Goal: Find contact information: Find contact information

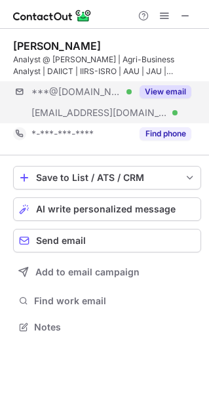
scroll to position [317, 209]
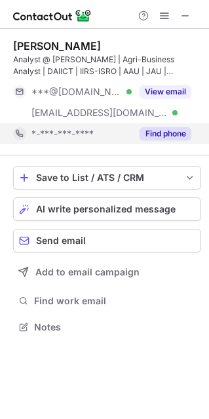
click at [159, 128] on button "Find phone" at bounding box center [166, 133] width 52 height 13
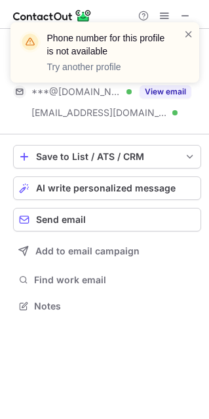
scroll to position [296, 209]
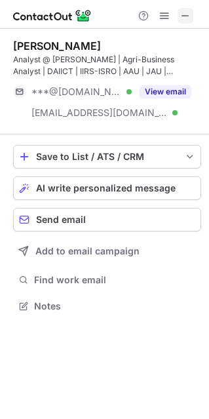
click at [193, 14] on button at bounding box center [186, 16] width 16 height 16
